Goal: Task Accomplishment & Management: Manage account settings

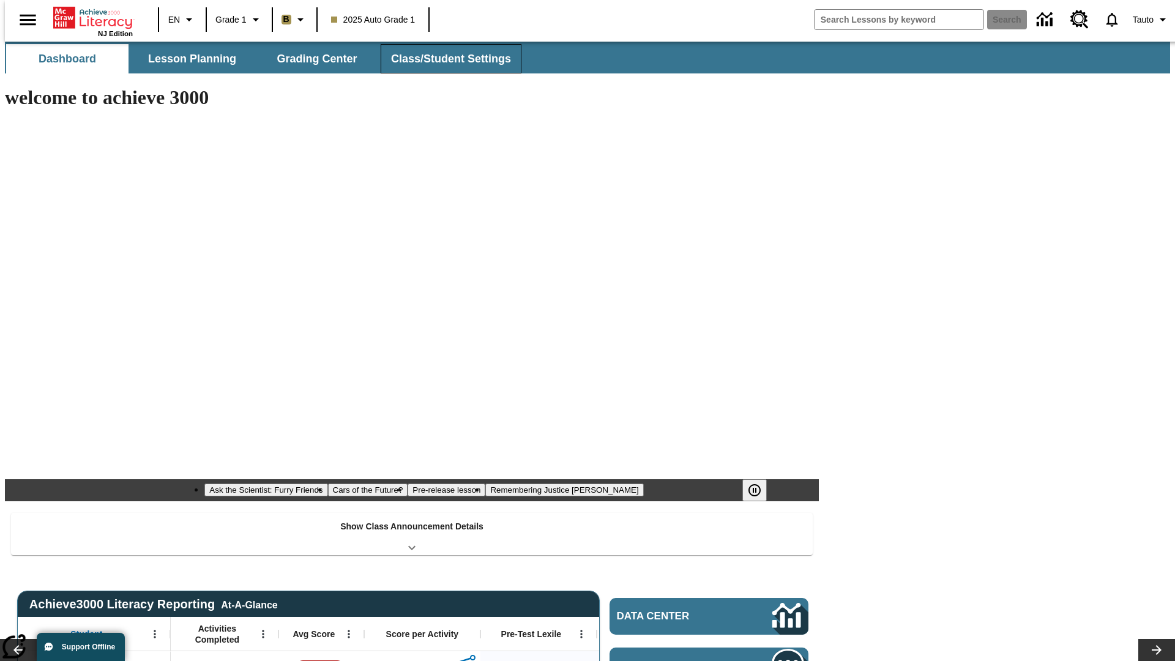
click at [444, 59] on button "Class/Student Settings" at bounding box center [451, 58] width 141 height 29
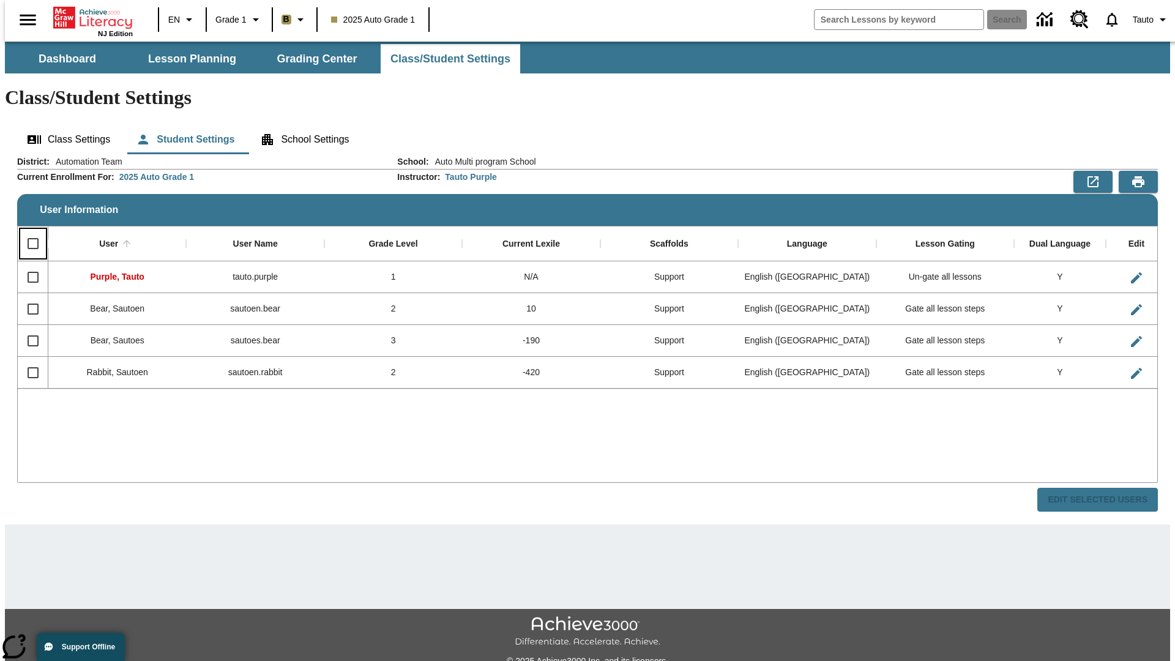
click at [28, 231] on input "Select all rows" at bounding box center [33, 244] width 26 height 26
checkbox input "true"
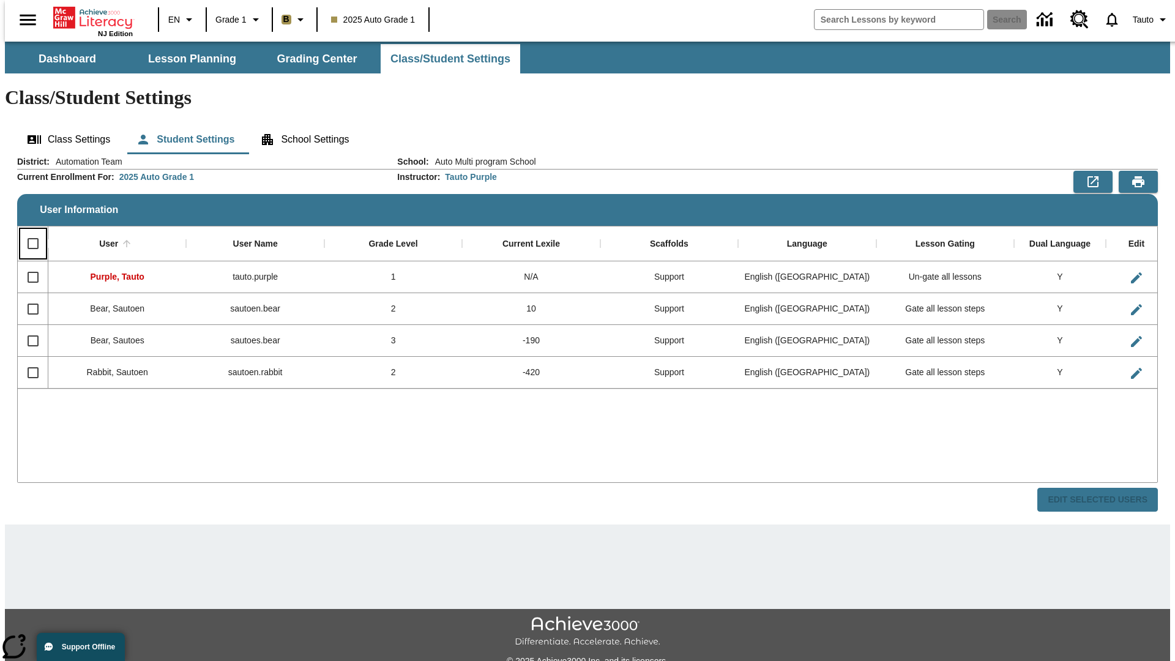
checkbox input "true"
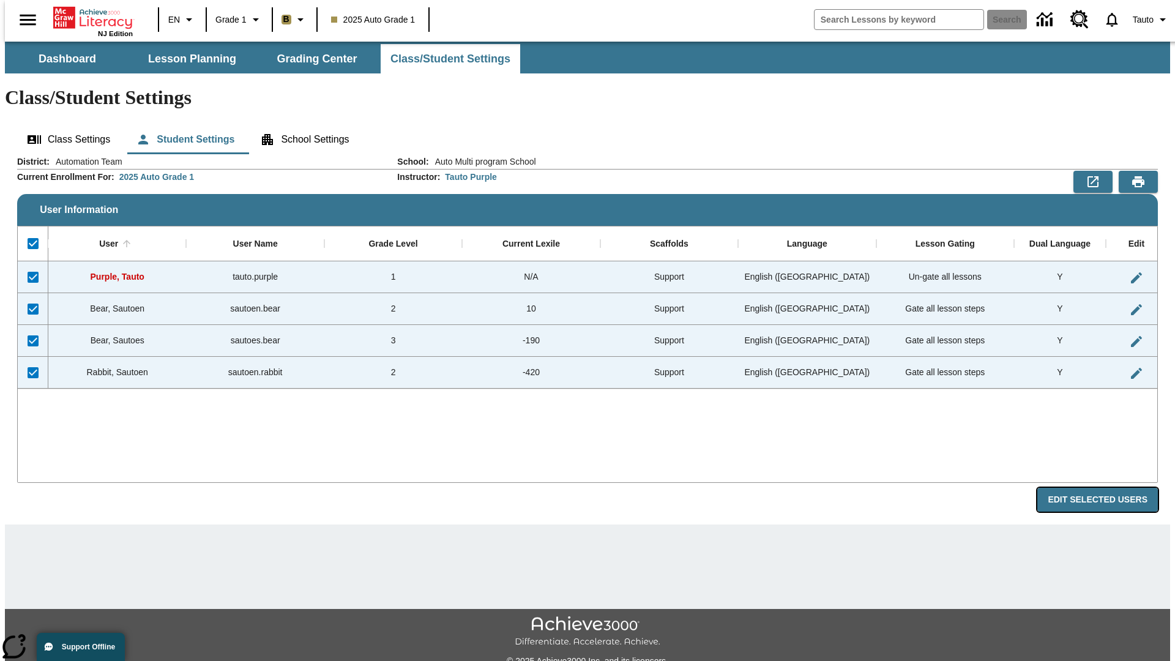
click at [1107, 488] on button "Edit Selected Users" at bounding box center [1097, 500] width 121 height 24
